Goal: Find specific page/section: Find specific page/section

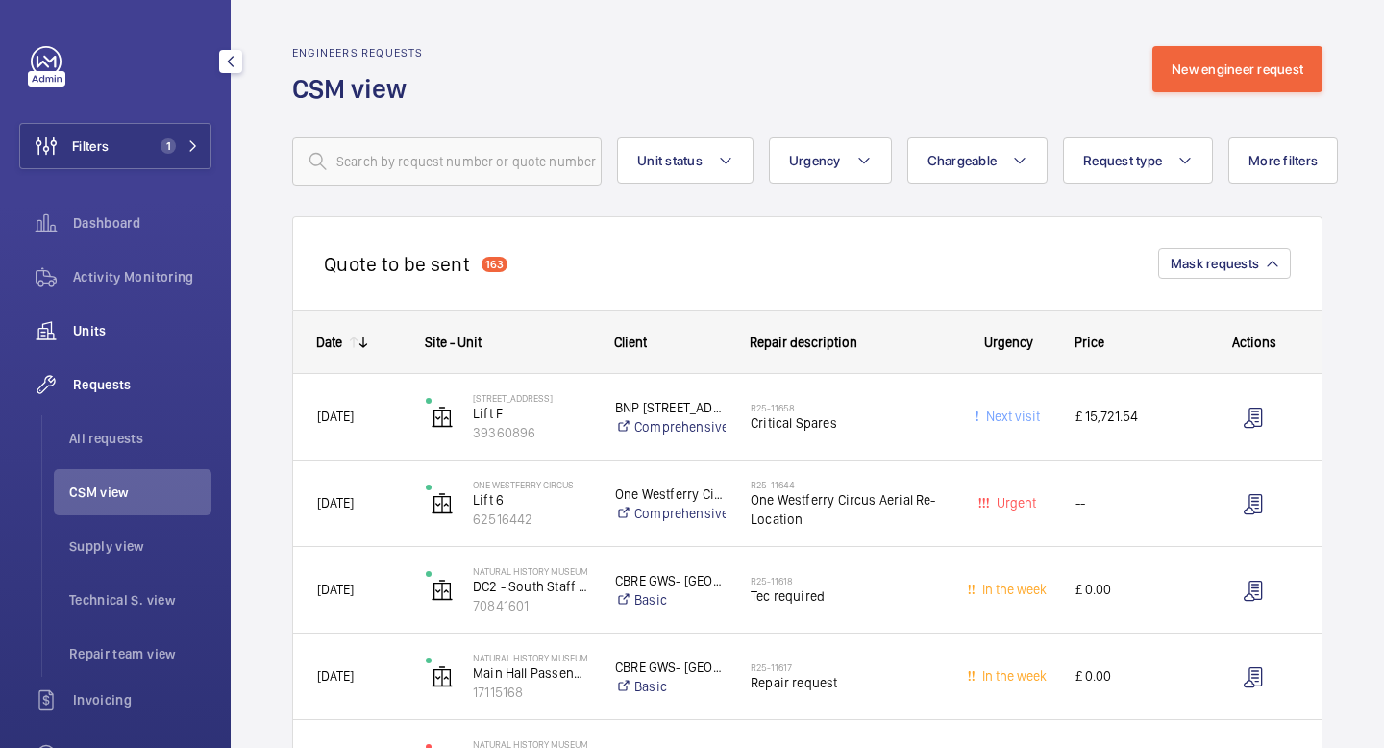
click at [106, 328] on span "Units" at bounding box center [142, 330] width 138 height 19
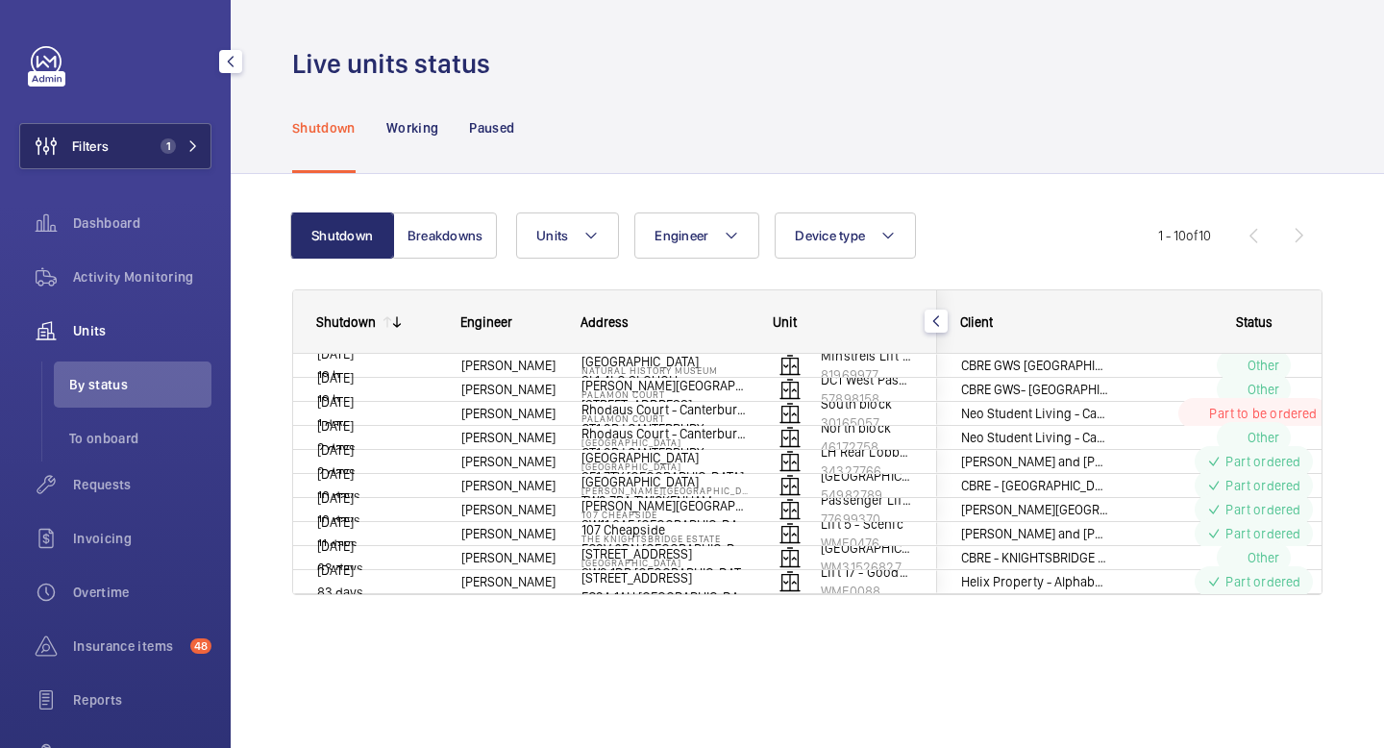
click at [192, 148] on mat-icon at bounding box center [193, 146] width 12 height 12
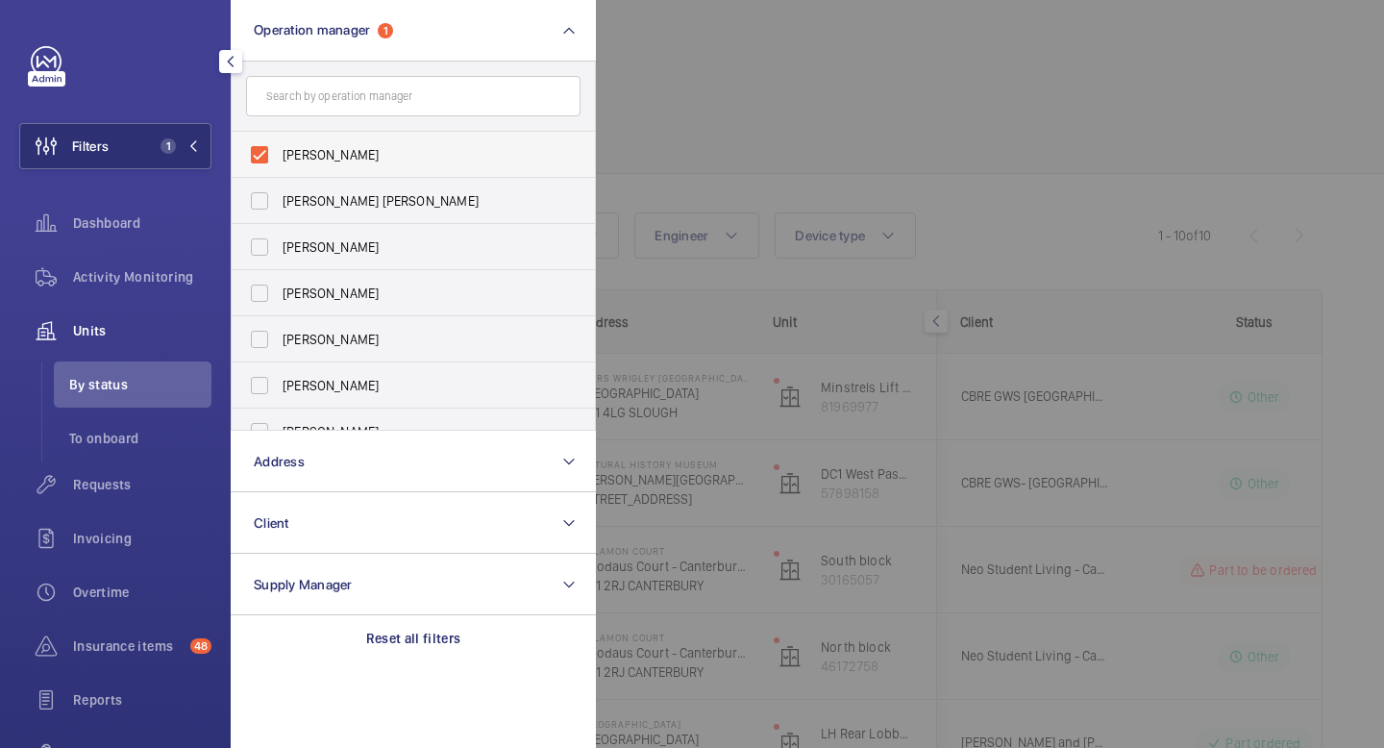
click at [380, 166] on label "[PERSON_NAME]" at bounding box center [399, 155] width 335 height 46
click at [279, 166] on input "[PERSON_NAME]" at bounding box center [259, 155] width 38 height 38
checkbox input "false"
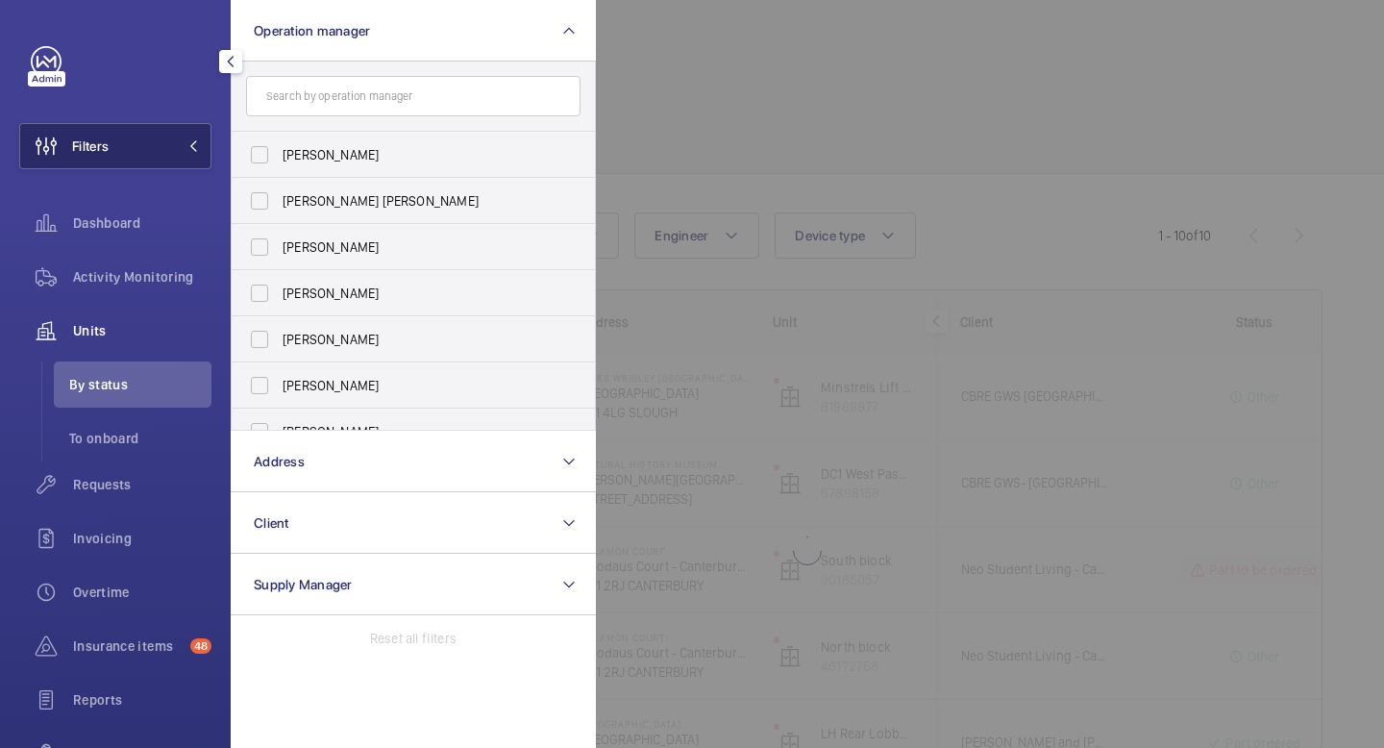
click at [196, 139] on button "Filters" at bounding box center [115, 146] width 192 height 46
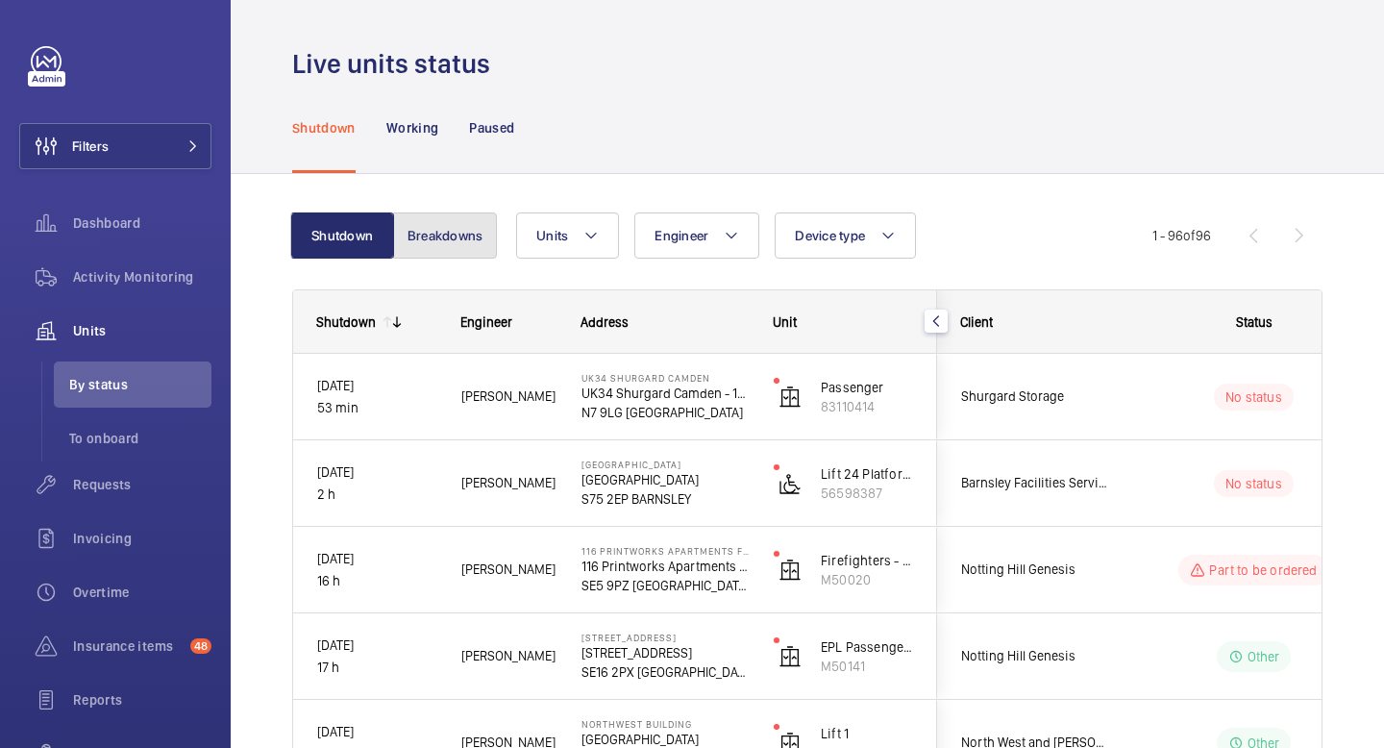
click at [443, 244] on button "Breakdowns" at bounding box center [445, 235] width 104 height 46
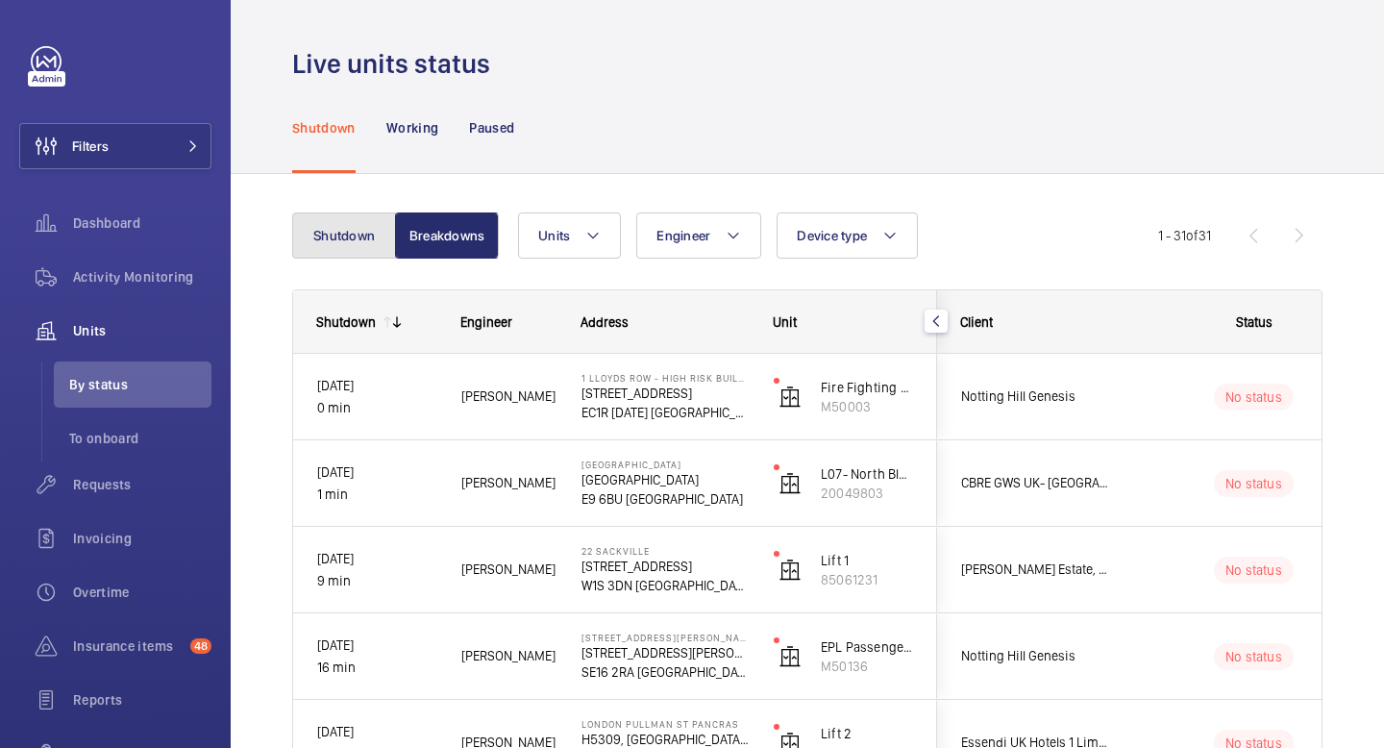
click at [361, 238] on button "Shutdown" at bounding box center [344, 235] width 104 height 46
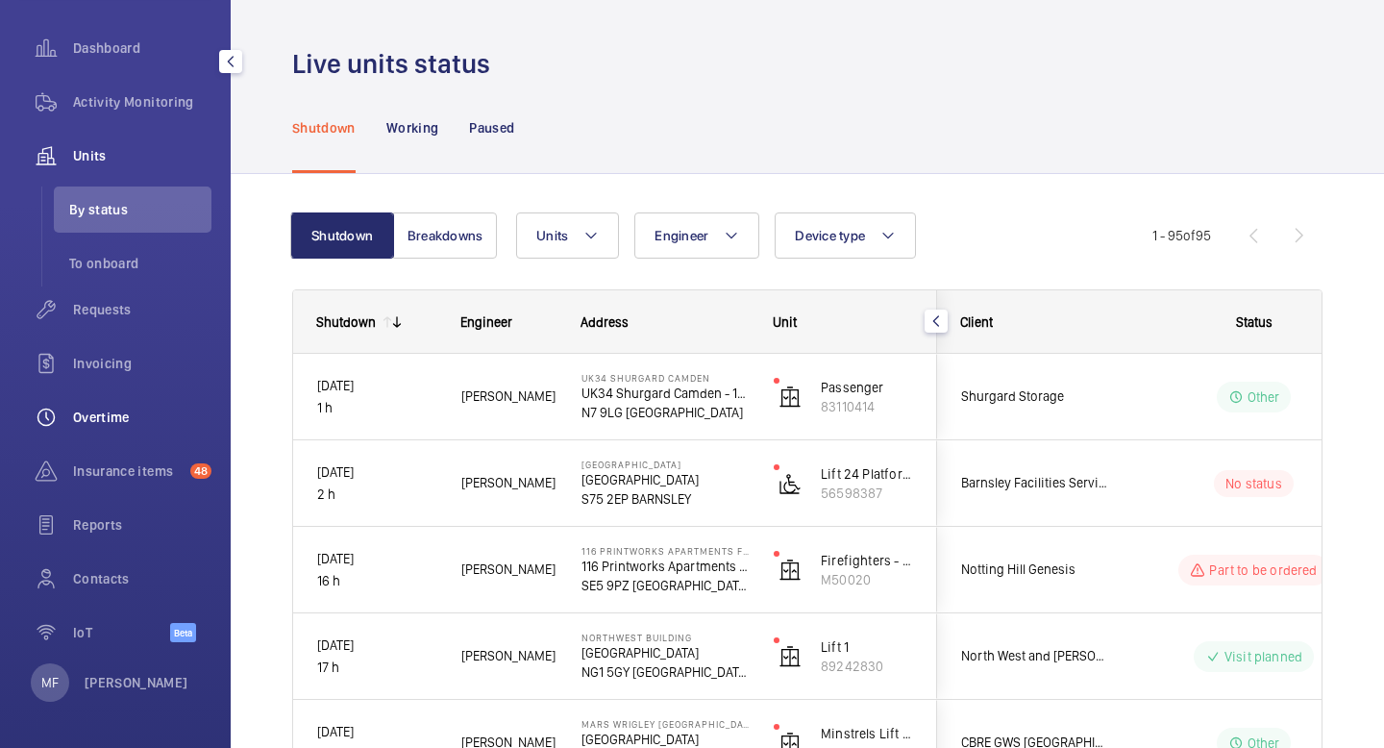
click at [123, 430] on div "Overtime" at bounding box center [115, 417] width 192 height 46
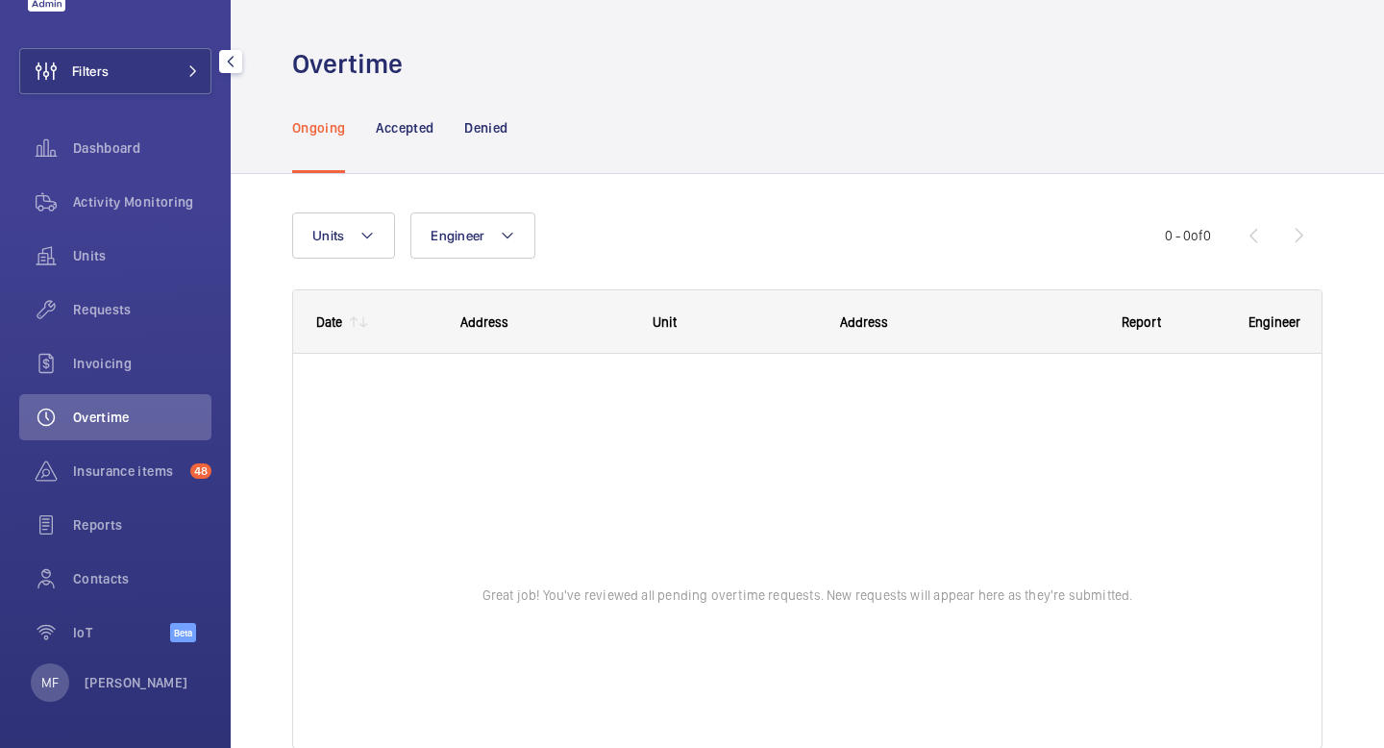
scroll to position [75, 0]
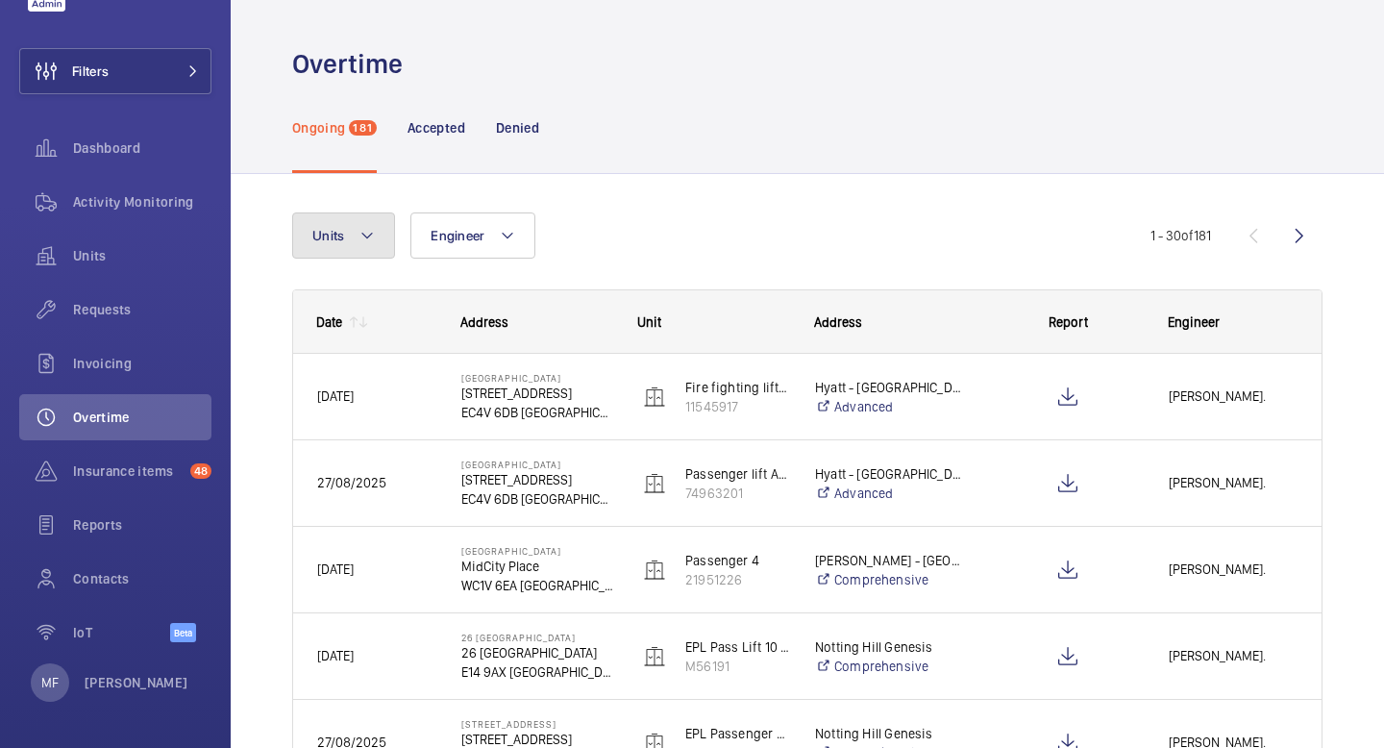
click at [367, 233] on mat-icon at bounding box center [366, 235] width 15 height 23
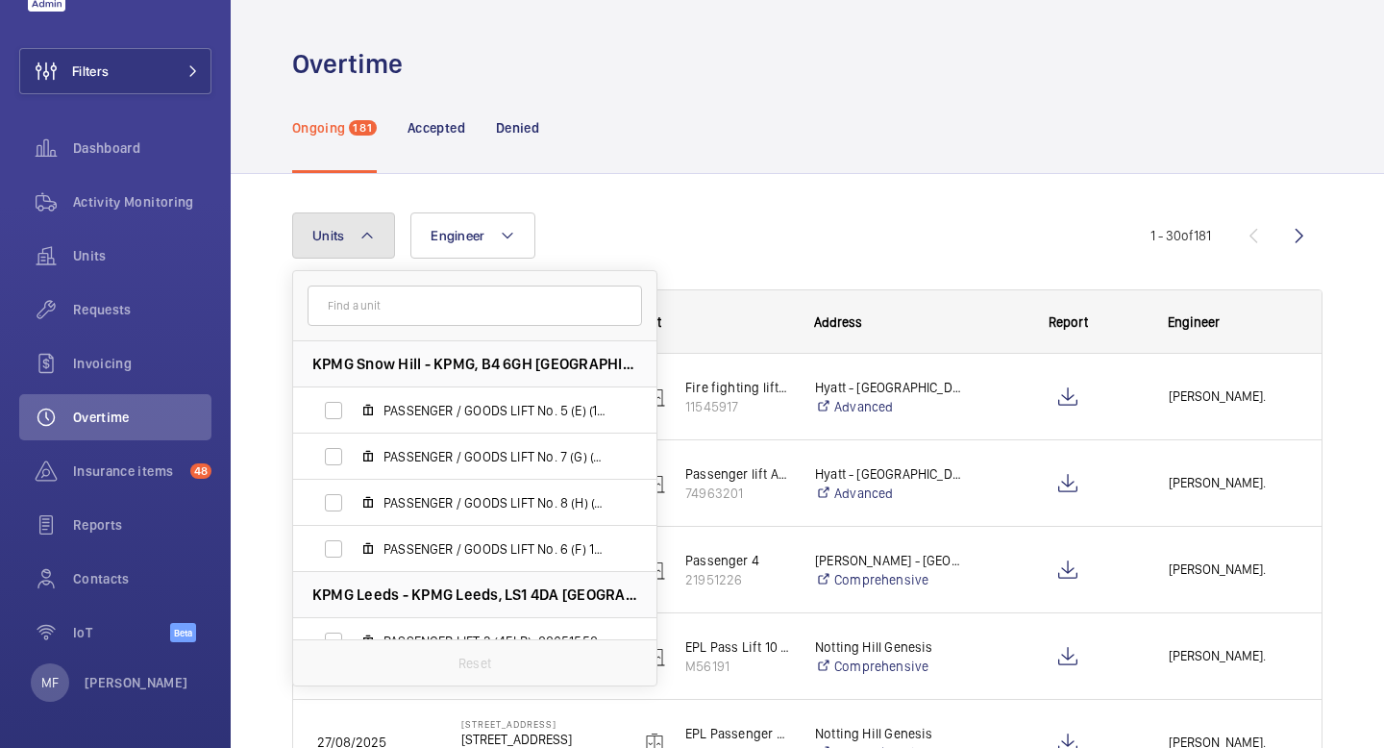
click at [377, 240] on button "Units" at bounding box center [343, 235] width 103 height 46
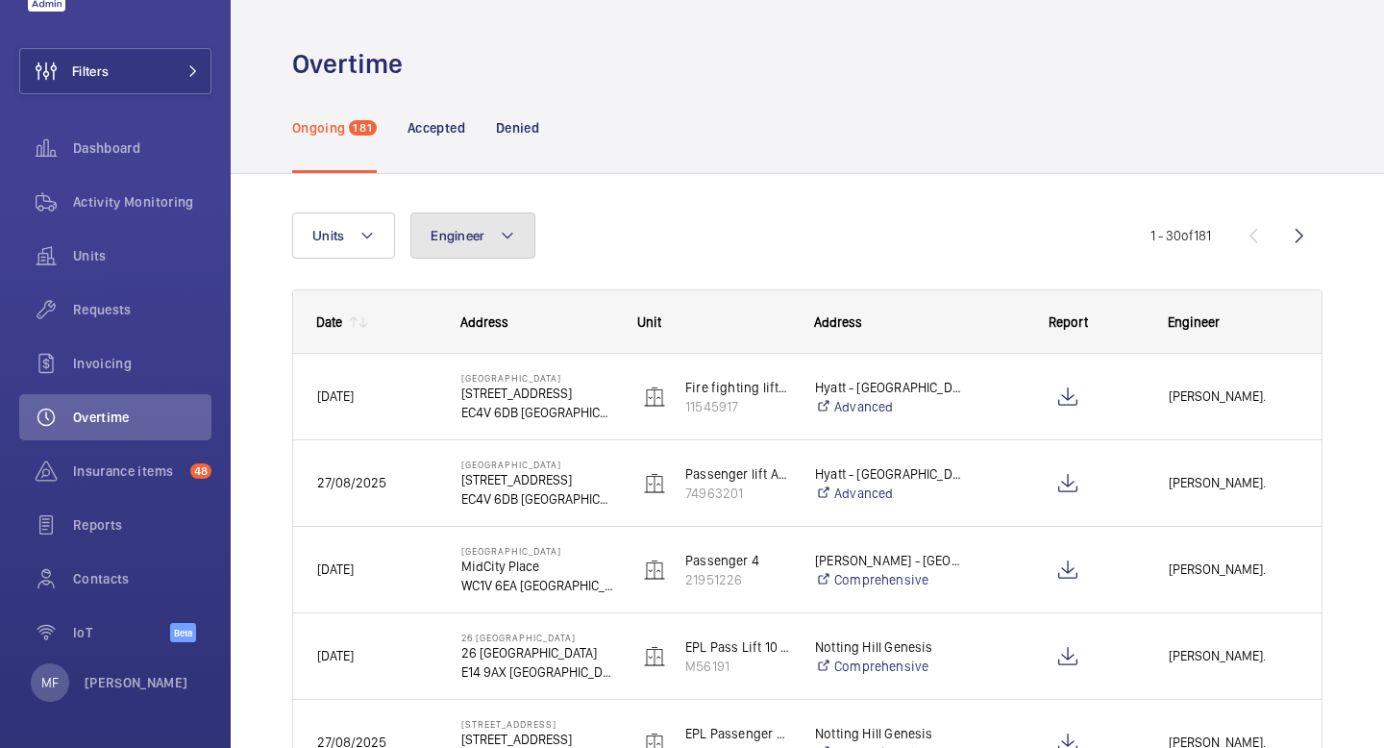
click at [514, 231] on button "Engineer" at bounding box center [472, 235] width 125 height 46
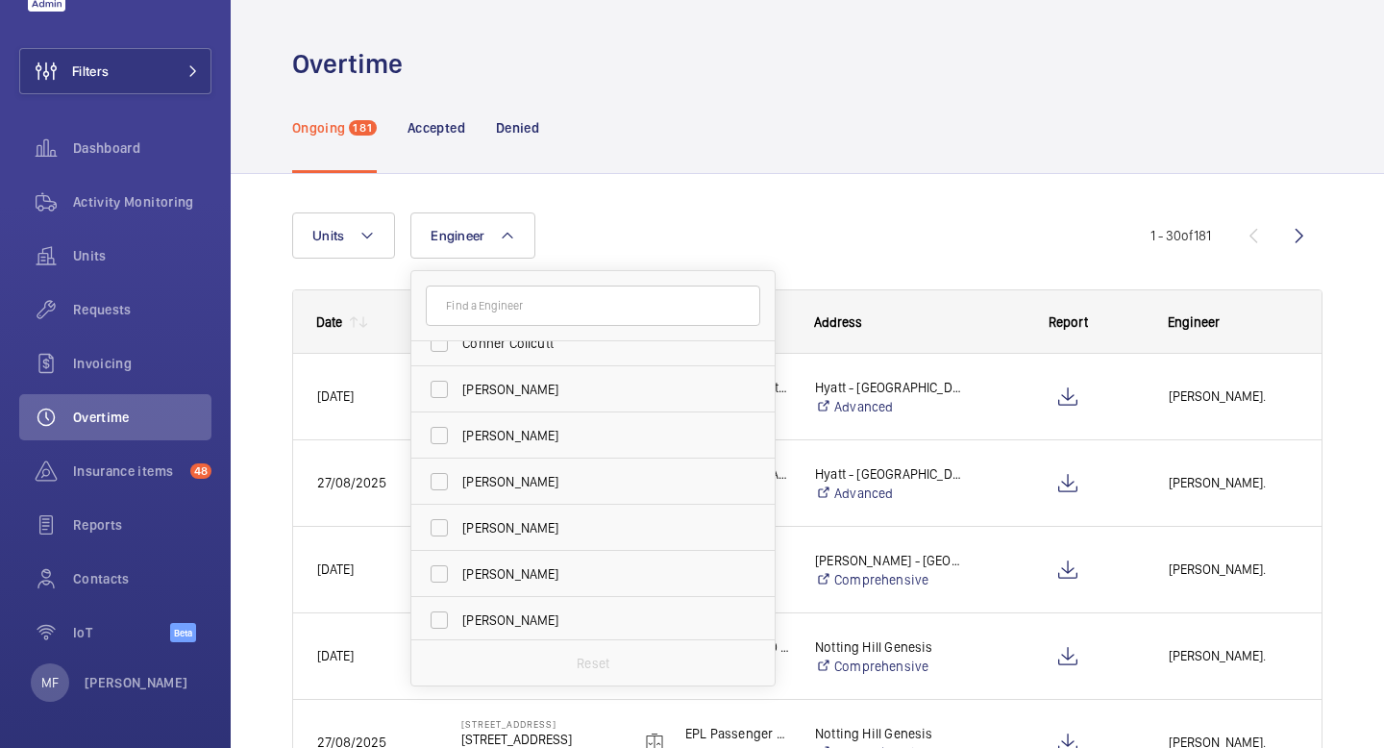
scroll to position [4403, 0]
click at [582, 484] on span "[PERSON_NAME]" at bounding box center [594, 482] width 264 height 19
click at [459, 484] on input "[PERSON_NAME]" at bounding box center [439, 482] width 38 height 38
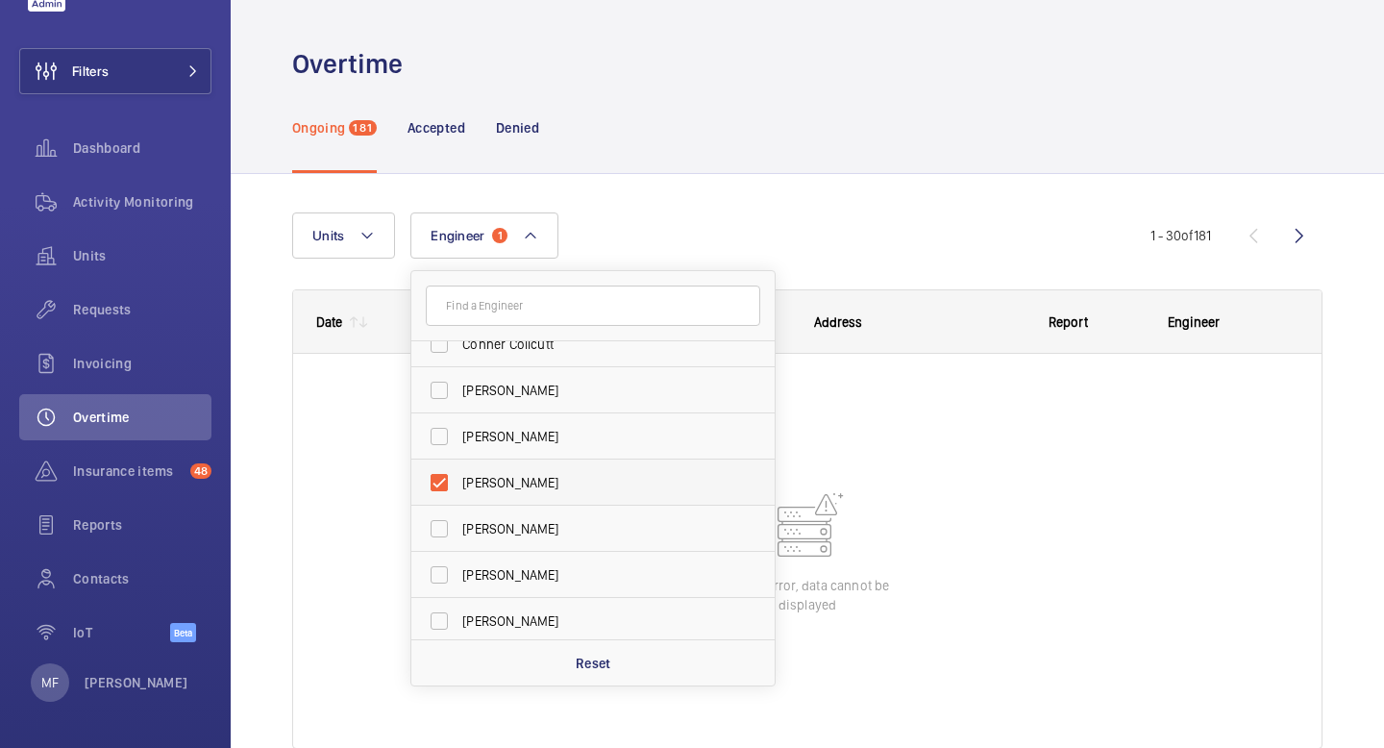
click at [582, 484] on span "[PERSON_NAME]" at bounding box center [594, 482] width 264 height 19
click at [459, 484] on input "[PERSON_NAME]" at bounding box center [439, 482] width 38 height 38
checkbox input "false"
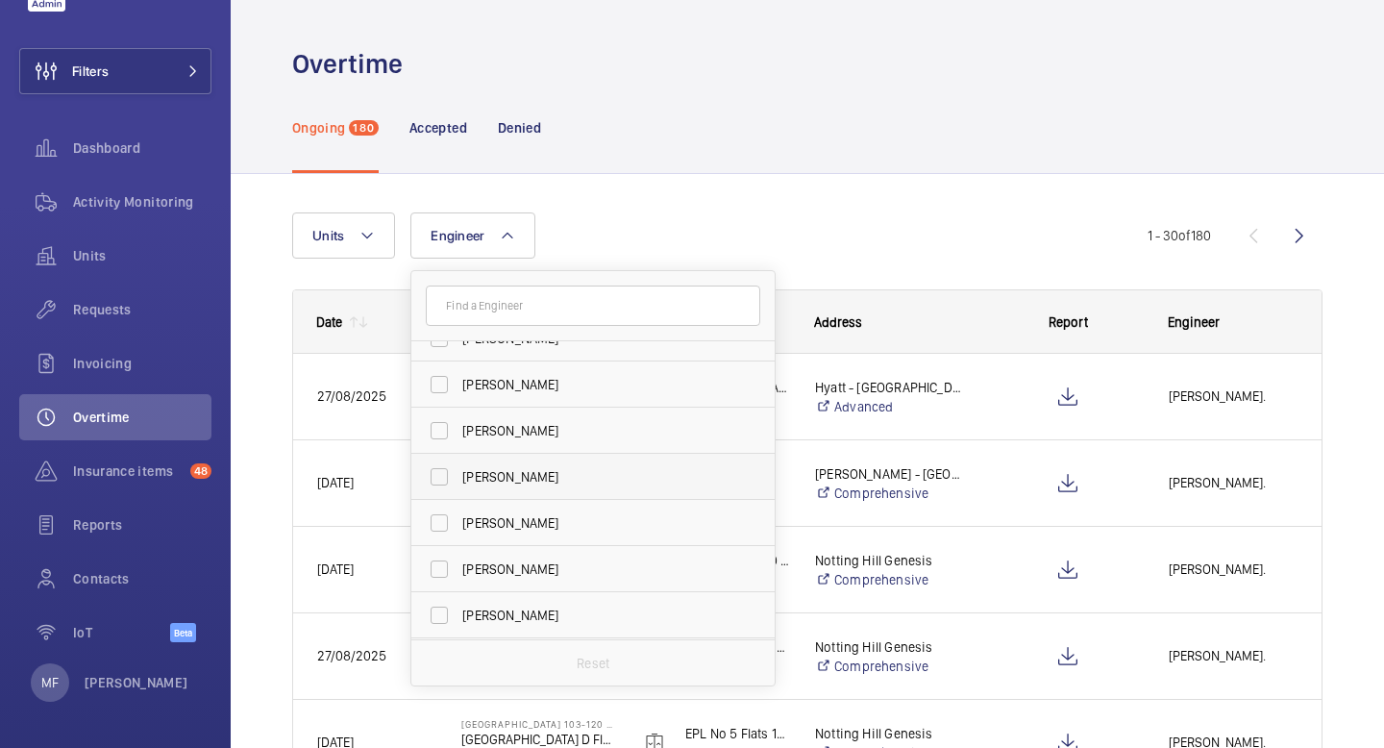
scroll to position [3988, 0]
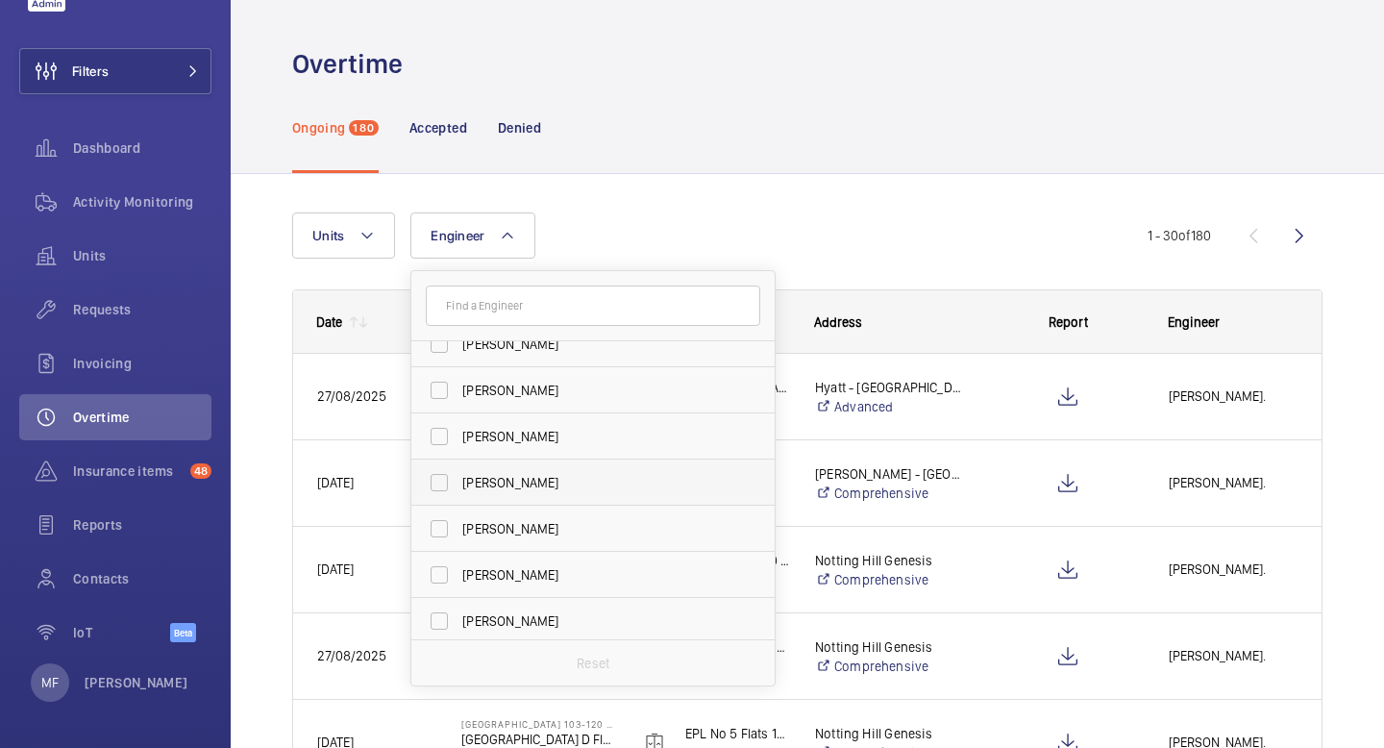
click at [567, 480] on span "[PERSON_NAME]" at bounding box center [594, 482] width 264 height 19
click at [459, 480] on input "[PERSON_NAME]" at bounding box center [439, 482] width 38 height 38
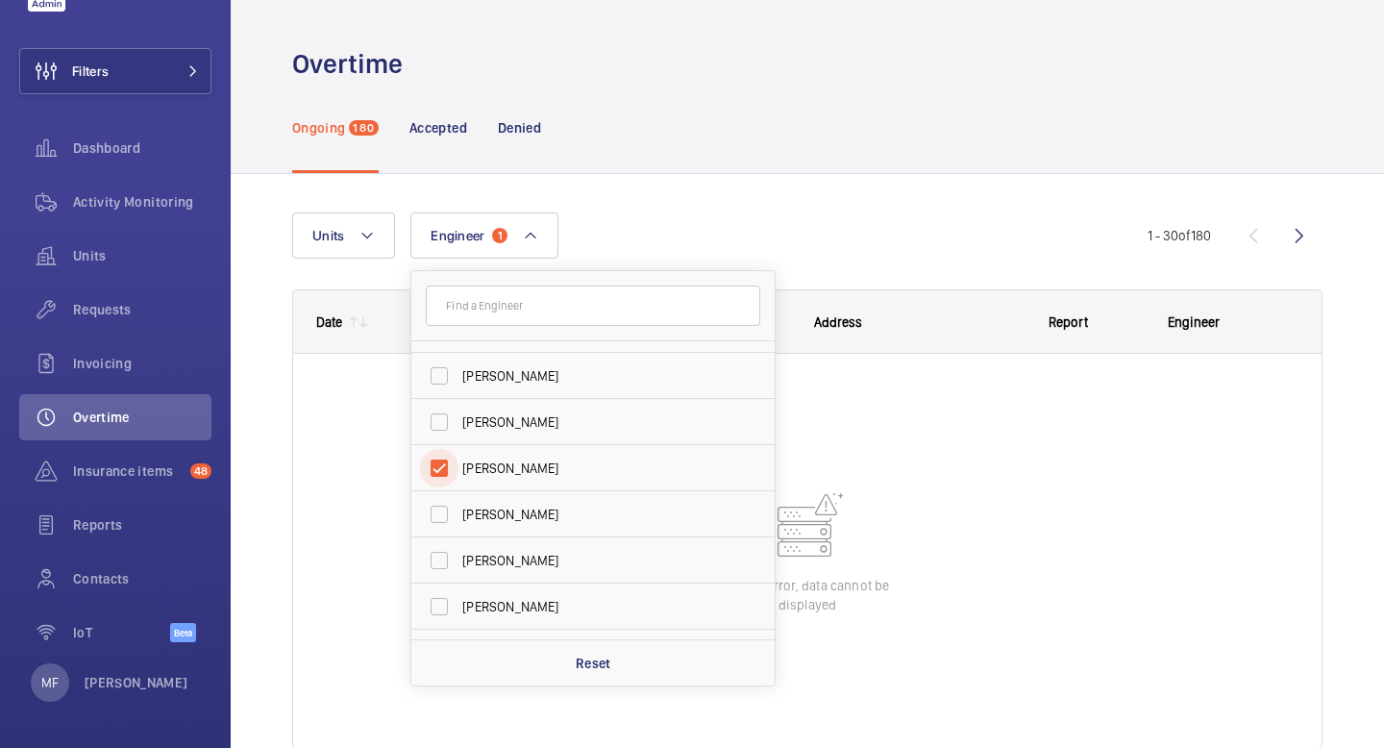
scroll to position [4005, 0]
click at [438, 467] on label "[PERSON_NAME]" at bounding box center [578, 465] width 335 height 46
click at [438, 467] on input "[PERSON_NAME]" at bounding box center [439, 465] width 38 height 38
checkbox input "false"
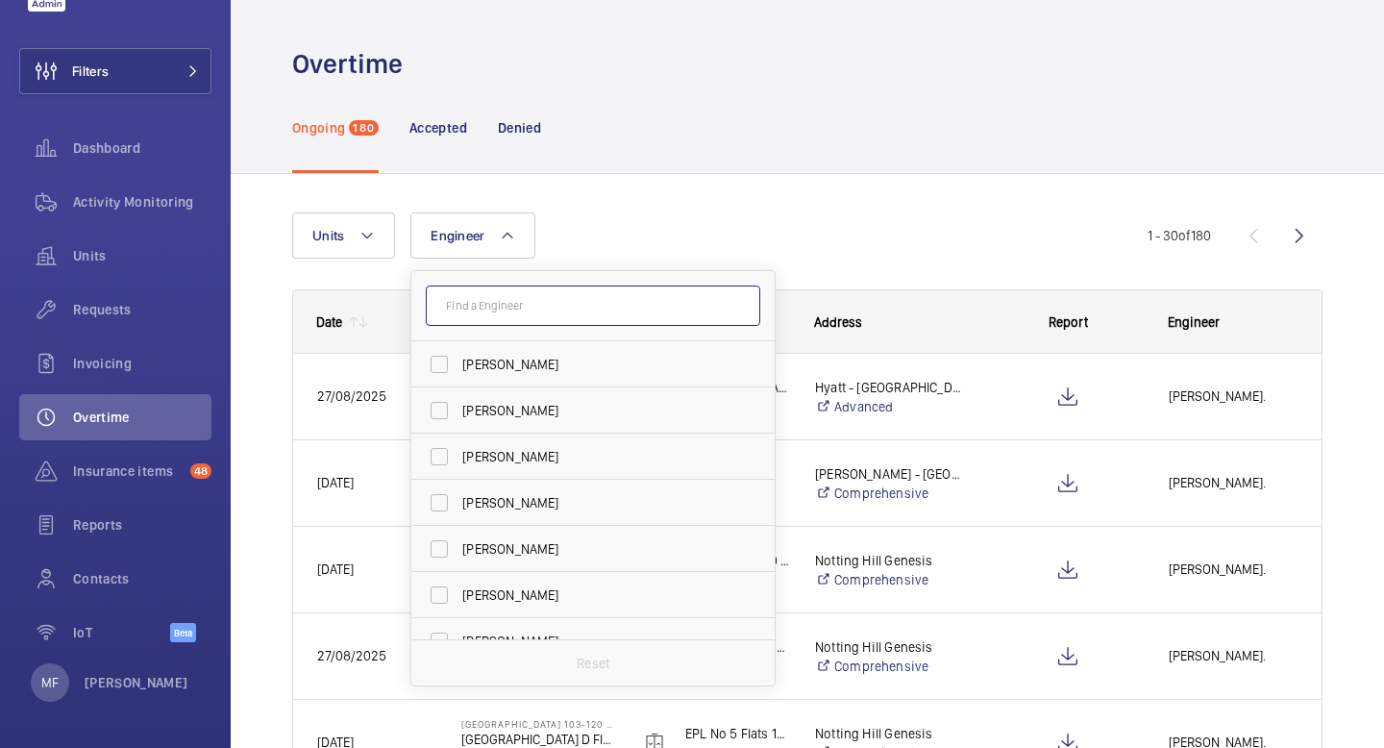
click at [545, 310] on input "text" at bounding box center [593, 305] width 335 height 40
type input "a"
click at [563, 303] on input "text" at bounding box center [593, 305] width 335 height 40
type input "s"
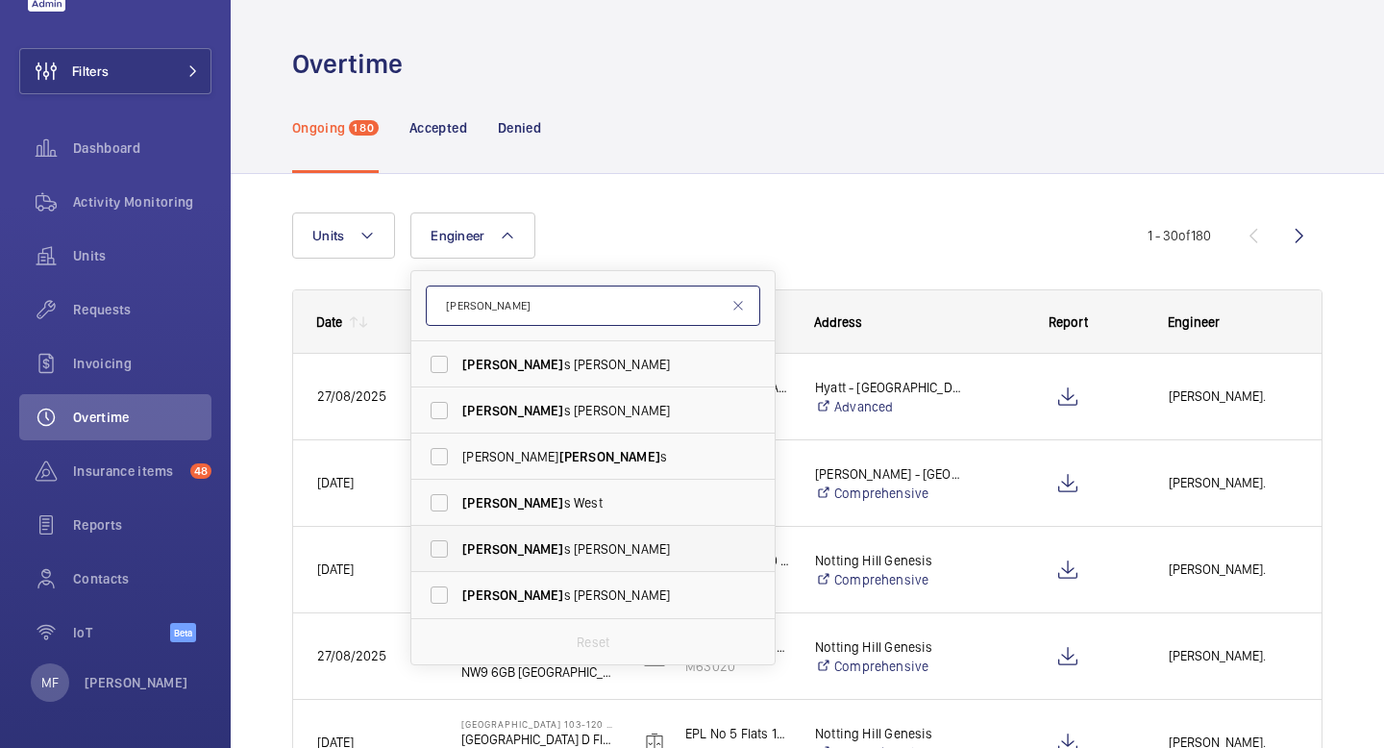
type input "[PERSON_NAME]"
click at [448, 552] on label "[PERSON_NAME]" at bounding box center [578, 549] width 335 height 46
click at [448, 552] on input "[PERSON_NAME]" at bounding box center [439, 549] width 38 height 38
checkbox input "true"
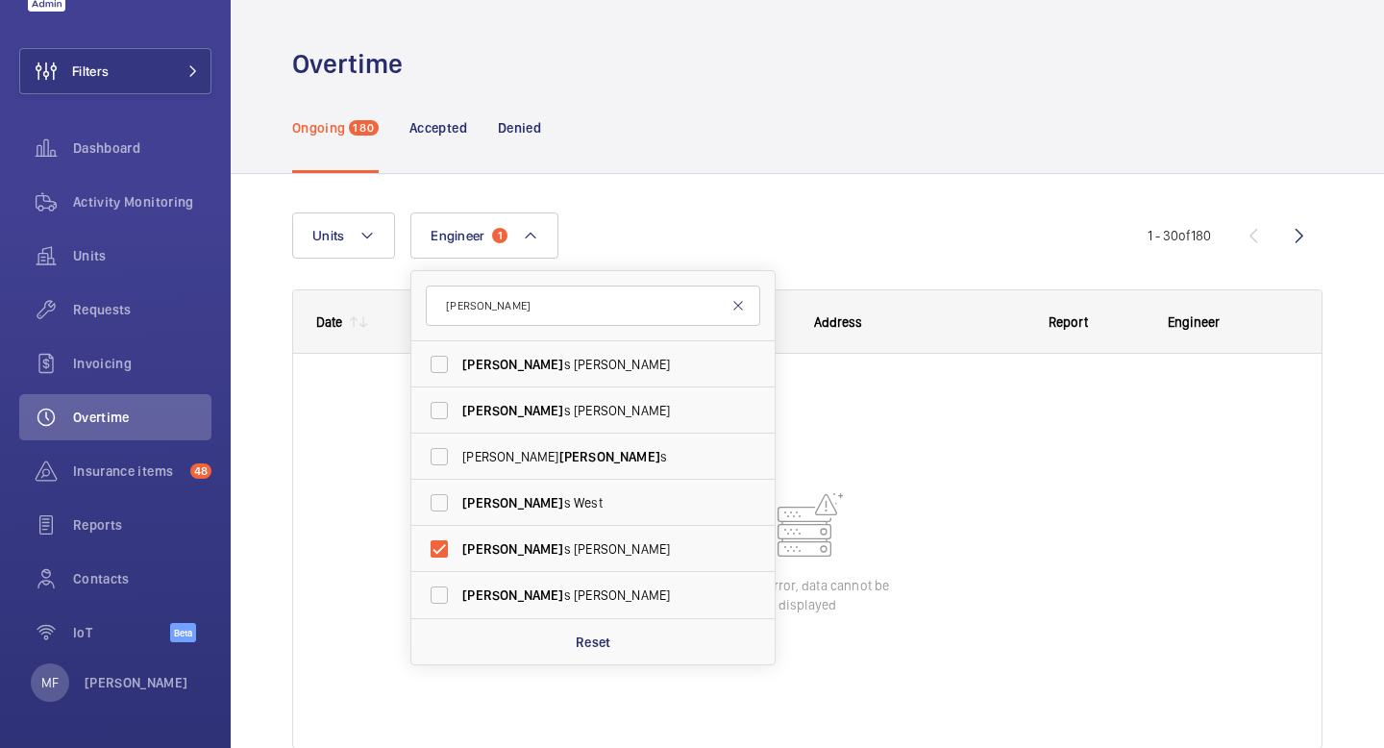
click at [741, 310] on mat-icon at bounding box center [738, 305] width 15 height 15
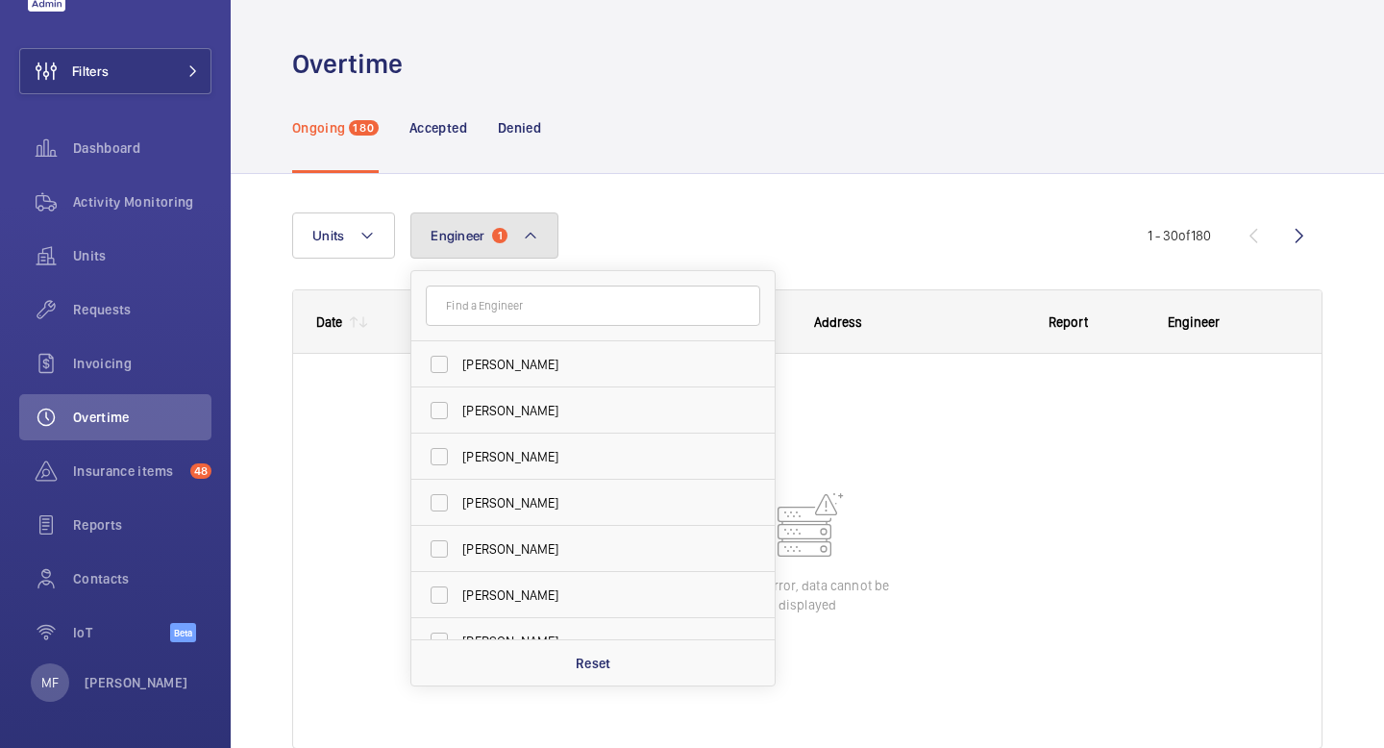
click at [530, 226] on mat-icon at bounding box center [530, 235] width 15 height 23
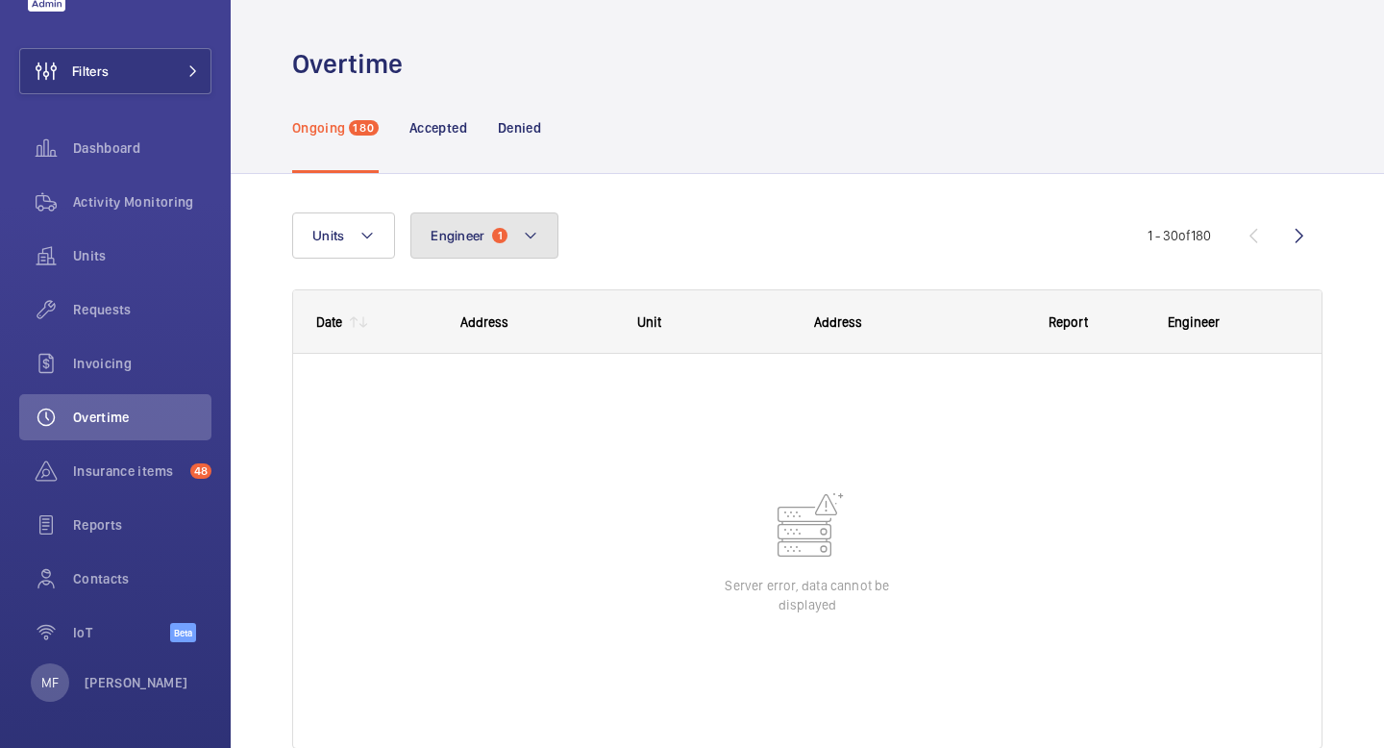
click at [525, 241] on mat-icon at bounding box center [530, 235] width 15 height 23
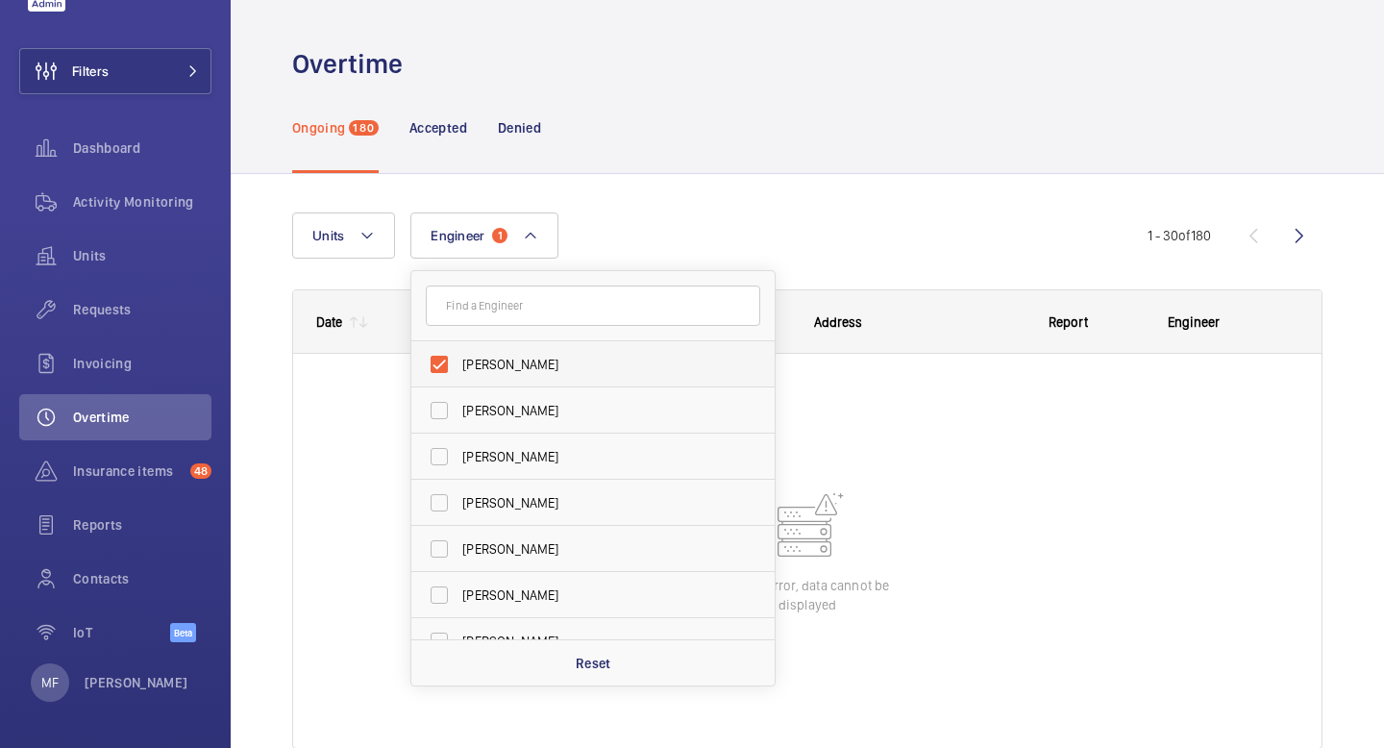
click at [445, 365] on label "[PERSON_NAME]" at bounding box center [578, 364] width 335 height 46
click at [445, 365] on input "[PERSON_NAME]" at bounding box center [439, 364] width 38 height 38
checkbox input "false"
click at [704, 183] on div "Units Engineer [PERSON_NAME] [PERSON_NAME] [PERSON_NAME] [PERSON_NAME] [PERSON_…" at bounding box center [807, 488] width 1030 height 613
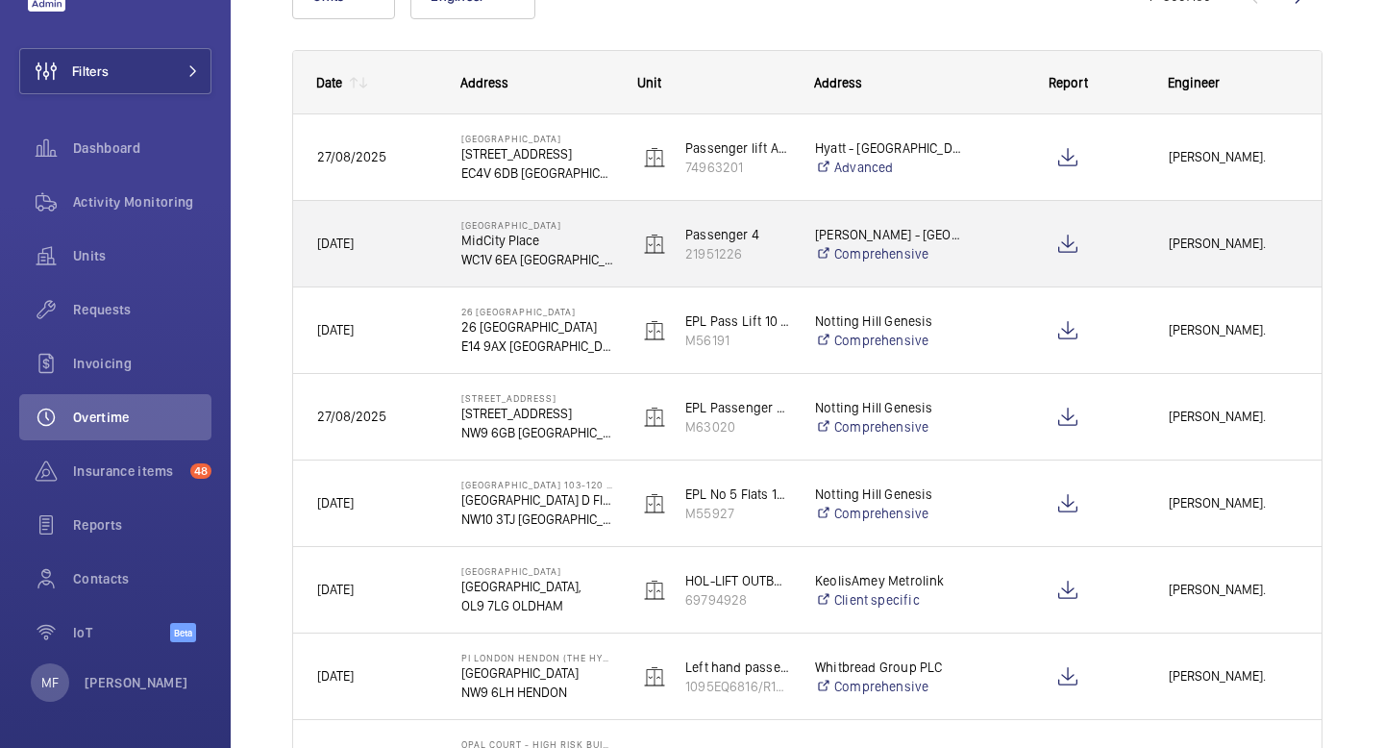
scroll to position [243, 0]
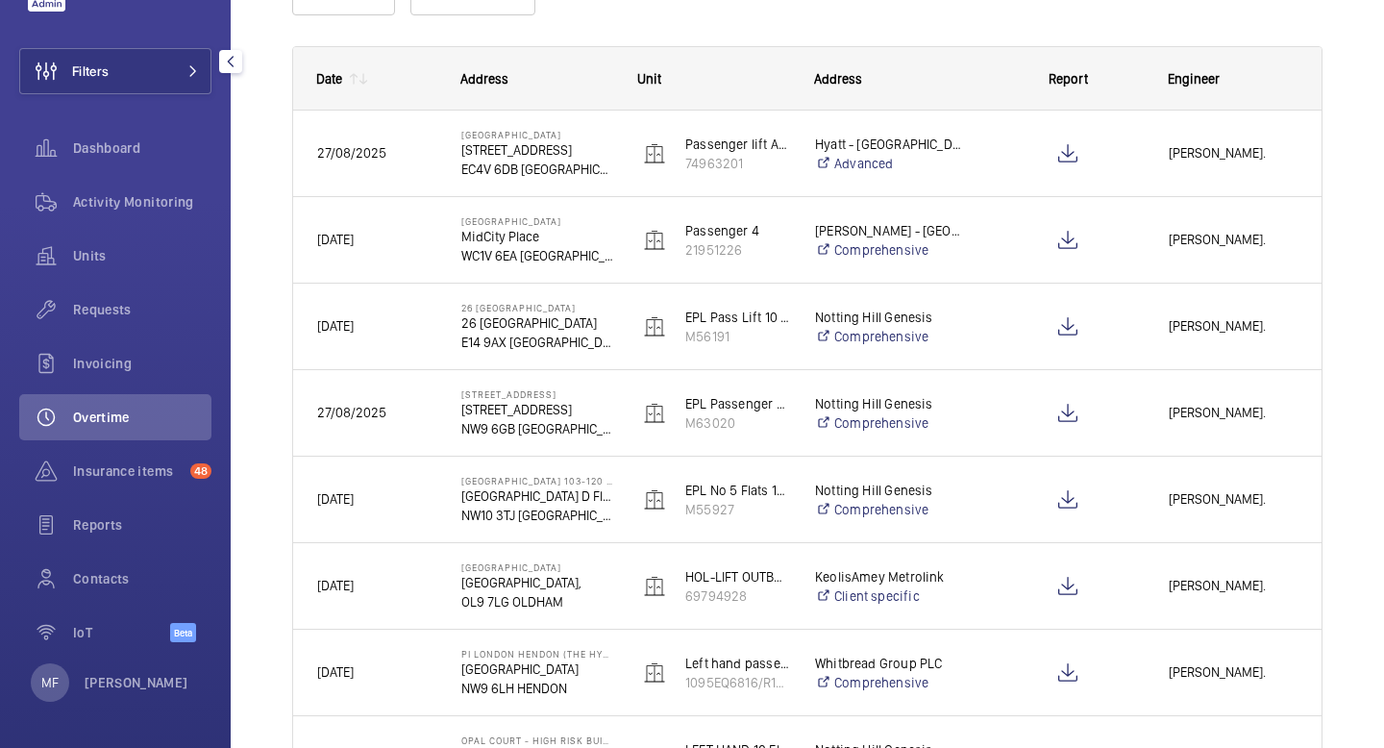
click at [145, 431] on div "Overtime" at bounding box center [115, 417] width 192 height 46
click at [144, 431] on div "Overtime" at bounding box center [115, 417] width 192 height 46
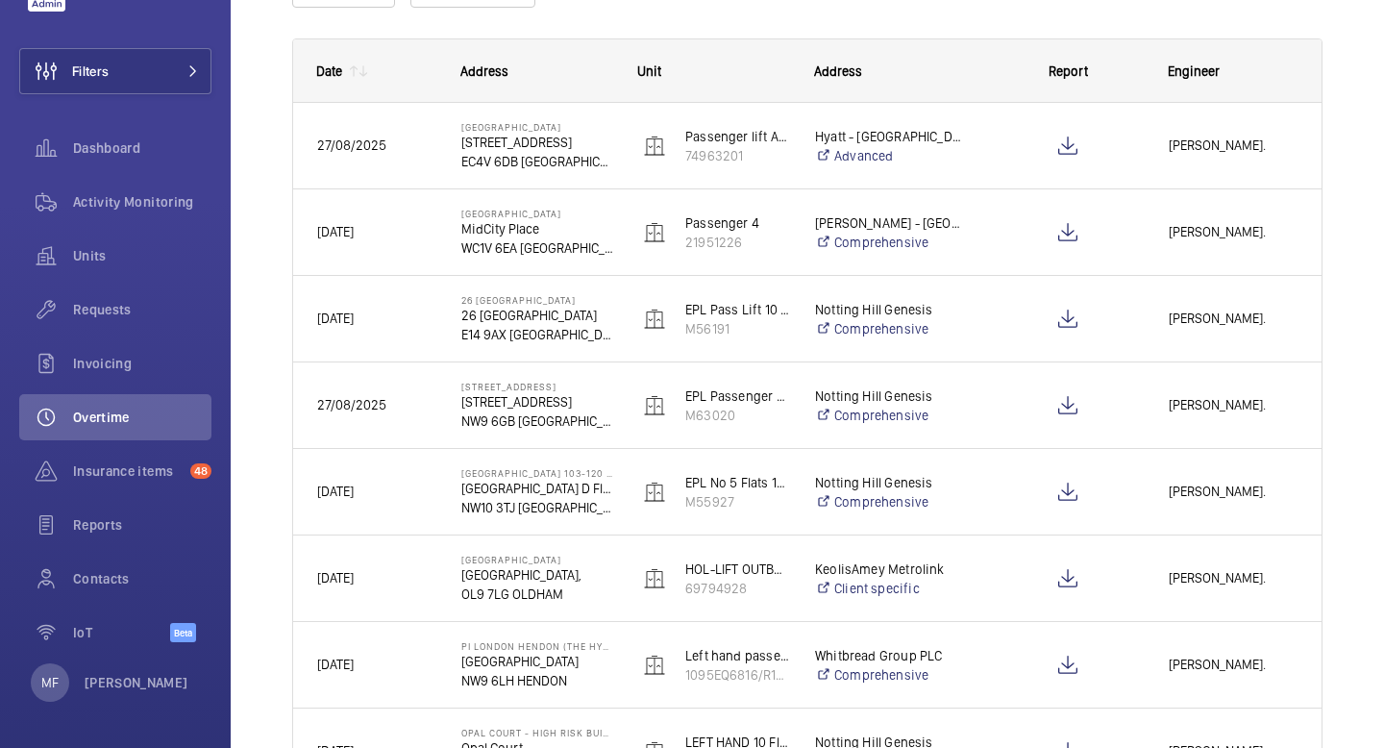
scroll to position [252, 0]
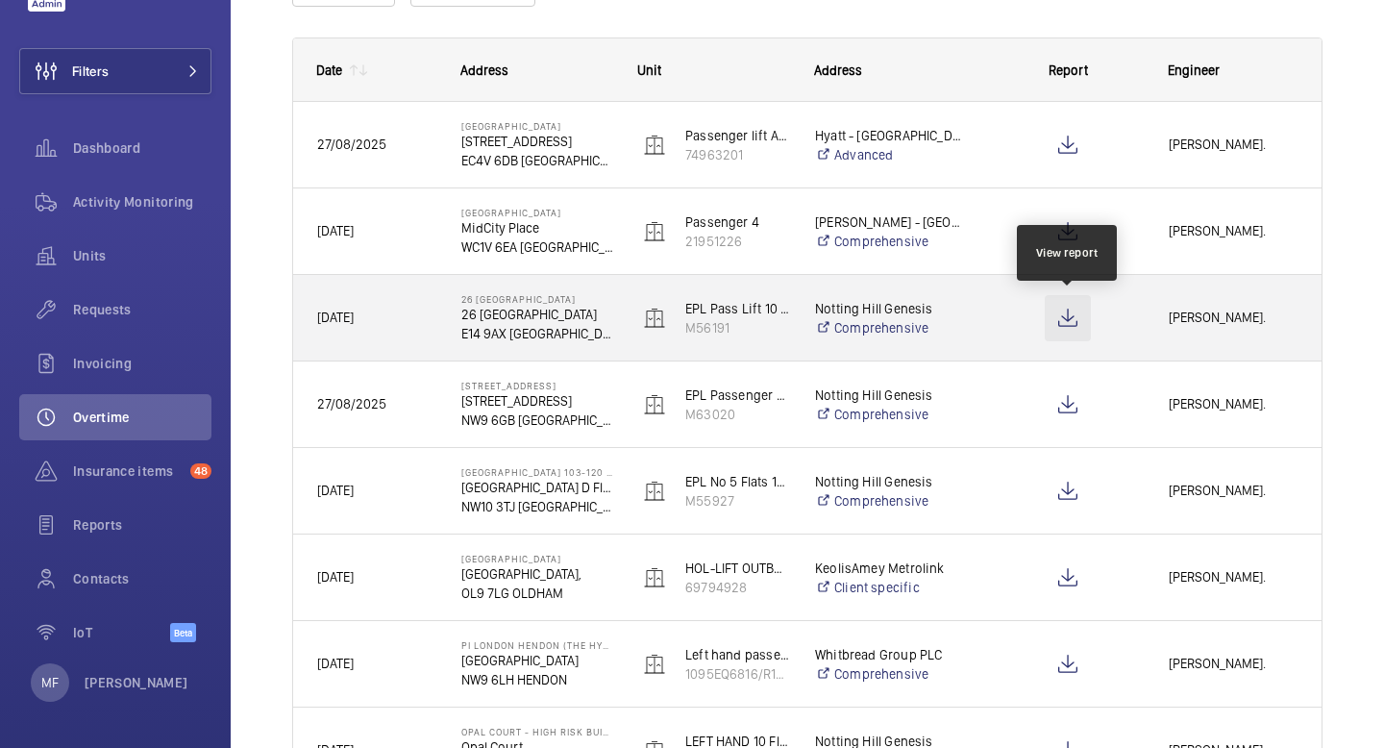
click at [1058, 310] on wm-front-icon-button at bounding box center [1068, 318] width 46 height 46
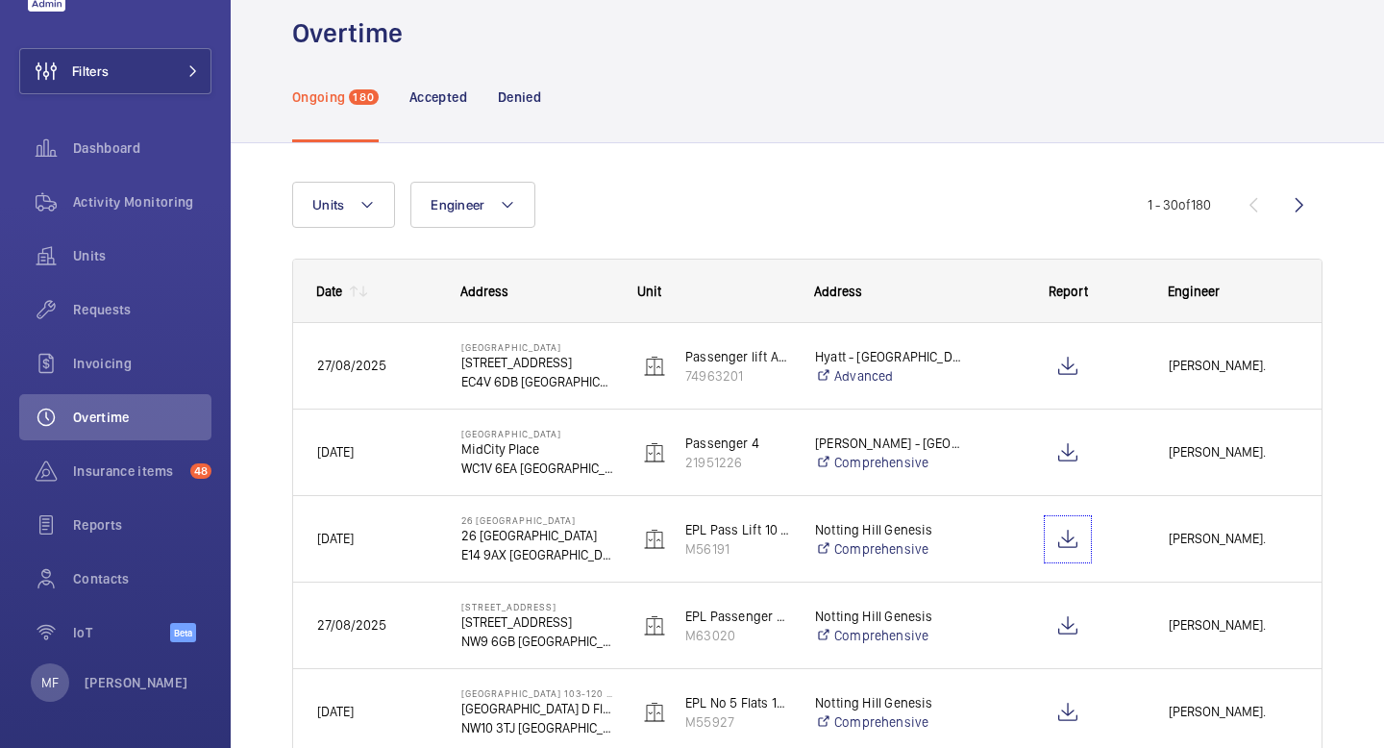
scroll to position [32, 0]
click at [136, 482] on div "Insurance items 48" at bounding box center [115, 471] width 192 height 46
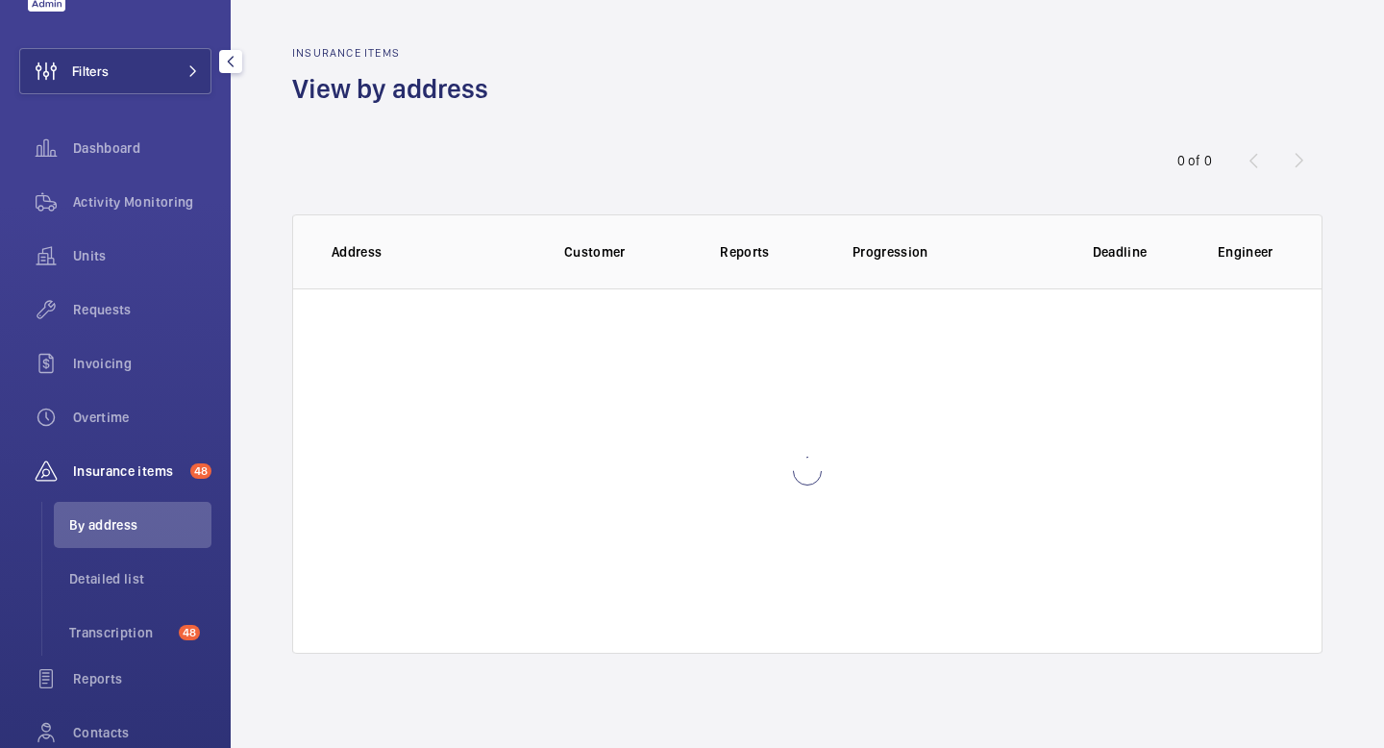
scroll to position [175, 0]
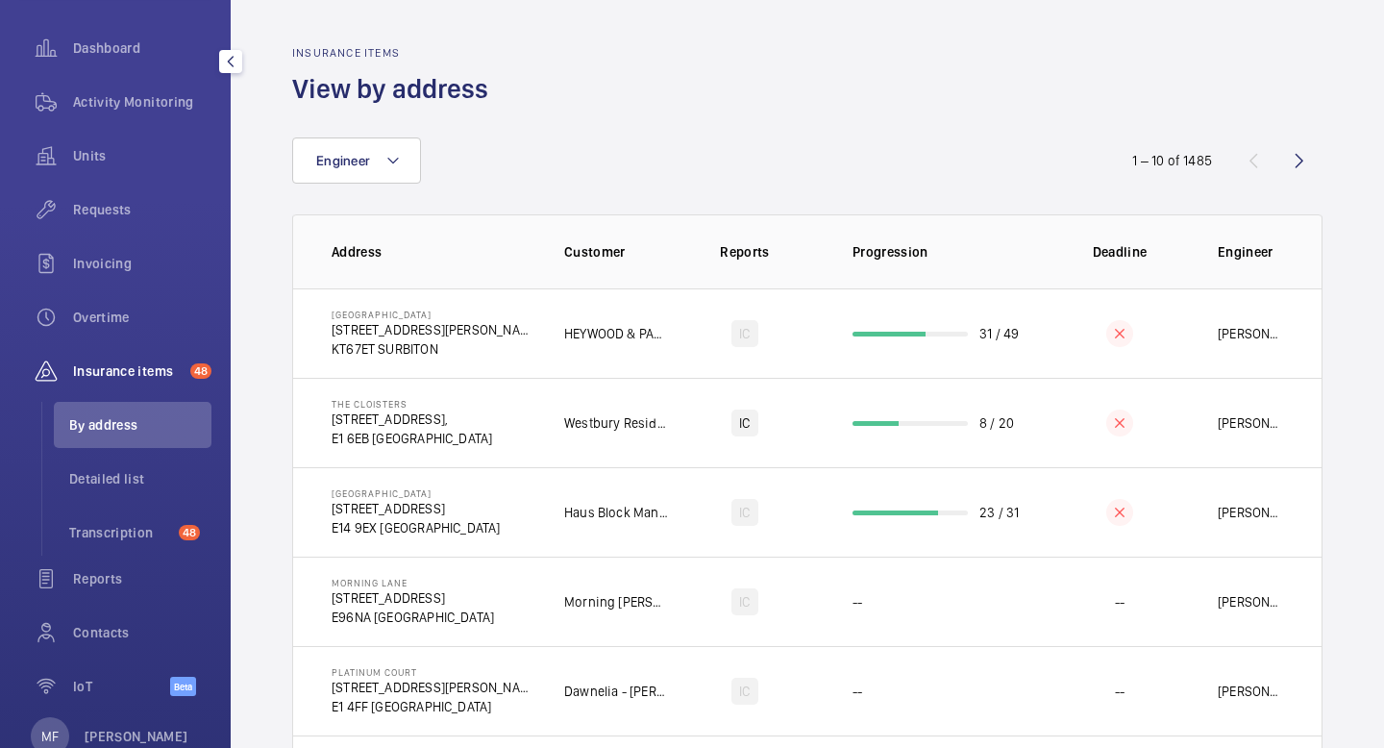
click at [146, 372] on span "Insurance items" at bounding box center [128, 370] width 110 height 19
click at [95, 534] on span "Transcription" at bounding box center [120, 532] width 102 height 19
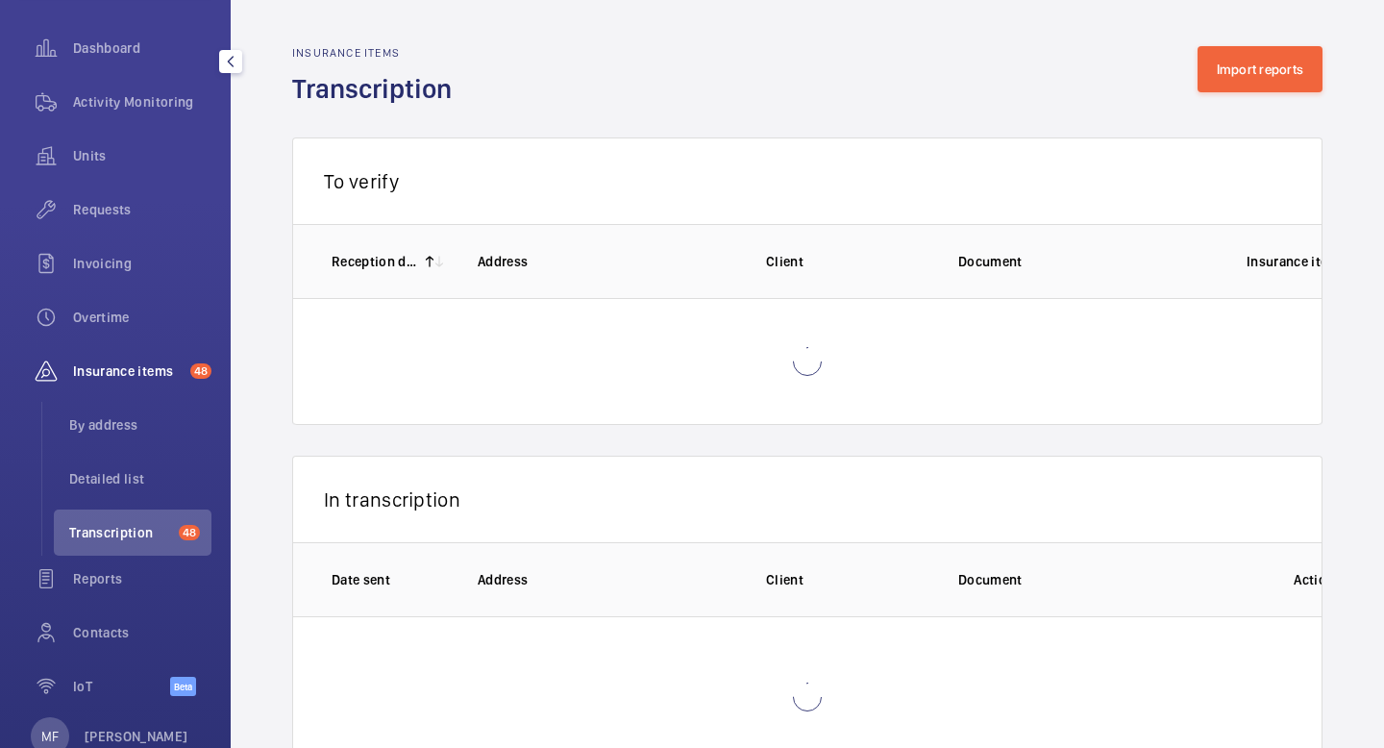
click at [133, 365] on span "Insurance items" at bounding box center [128, 370] width 110 height 19
